Goal: Task Accomplishment & Management: Manage account settings

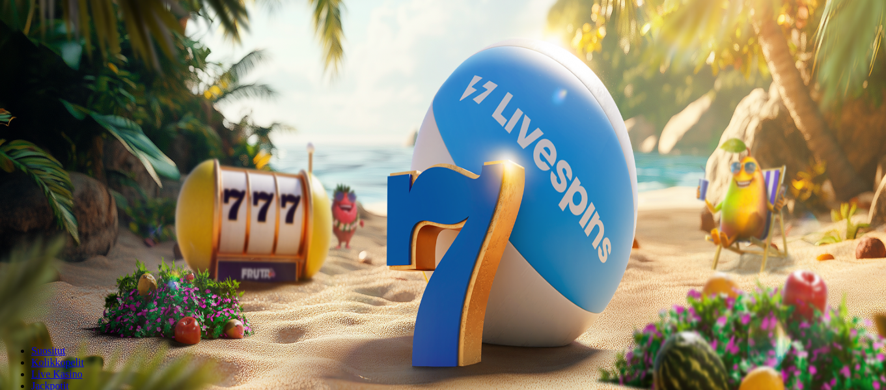
click at [90, 52] on span "Kirjaudu" at bounding box center [90, 47] width 32 height 10
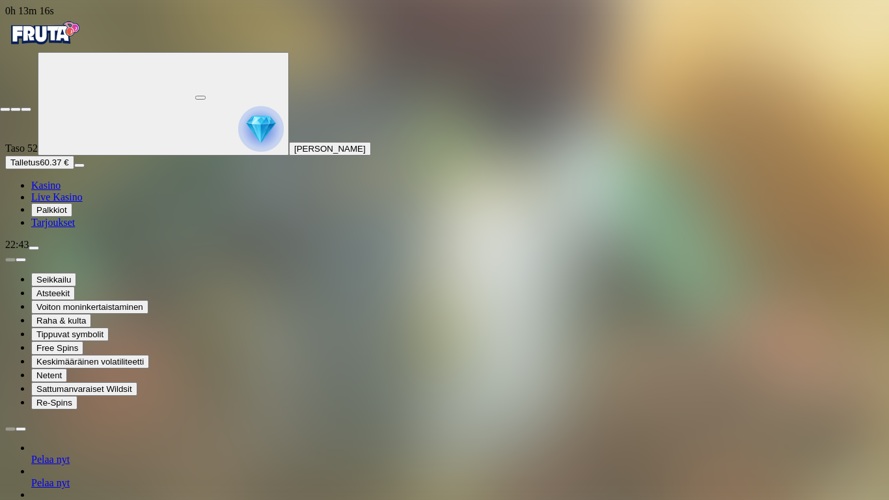
click at [5, 109] on span "close icon" at bounding box center [5, 109] width 0 height 0
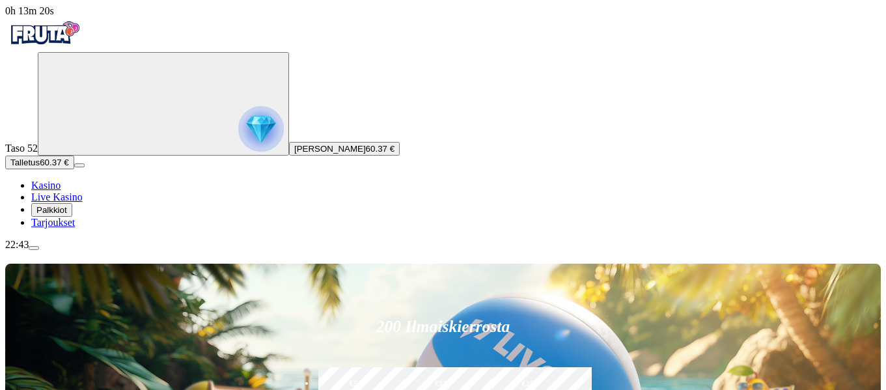
click at [34, 248] on span "menu icon" at bounding box center [34, 248] width 0 height 0
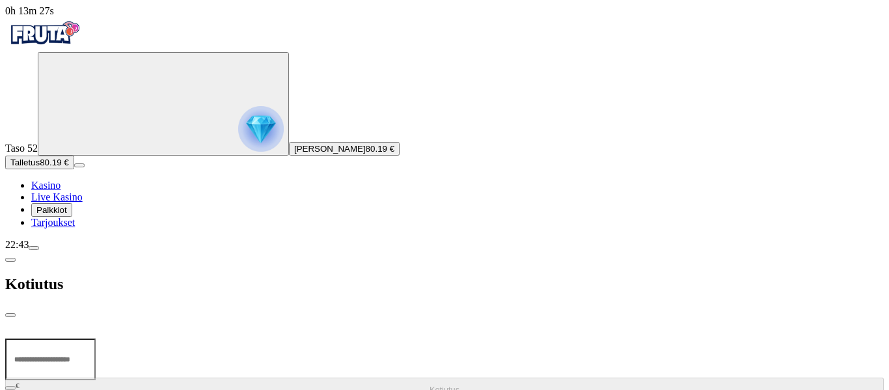
click at [96, 338] on input "number" at bounding box center [50, 359] width 90 height 42
type input "**"
click at [430, 385] on span "Kotiutus" at bounding box center [445, 390] width 30 height 10
click at [10, 315] on span "close icon" at bounding box center [10, 315] width 0 height 0
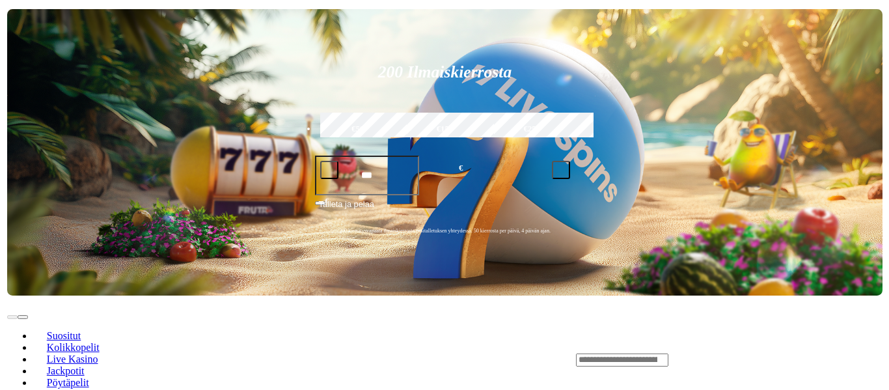
scroll to position [260, 0]
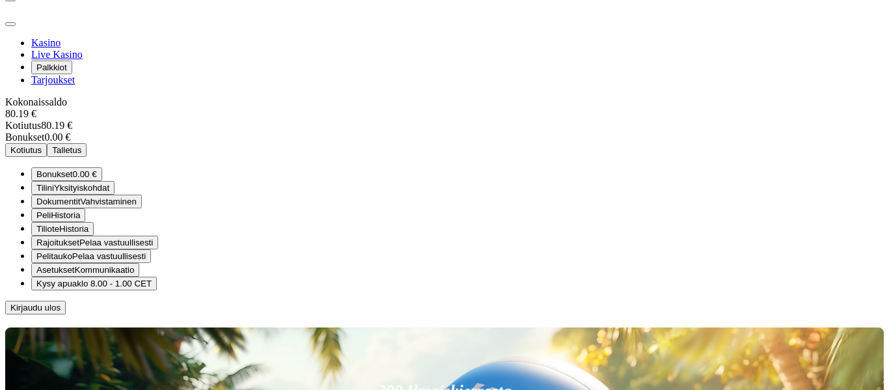
scroll to position [74, 0]
click at [61, 312] on span "Kirjaudu ulos" at bounding box center [35, 308] width 50 height 10
